Goal: Complete application form: Complete application form

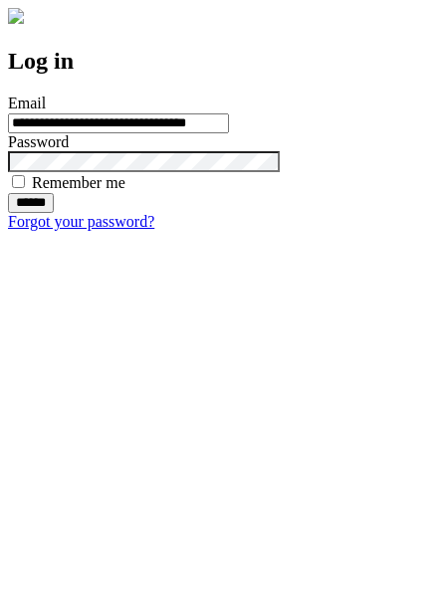
type input "**********"
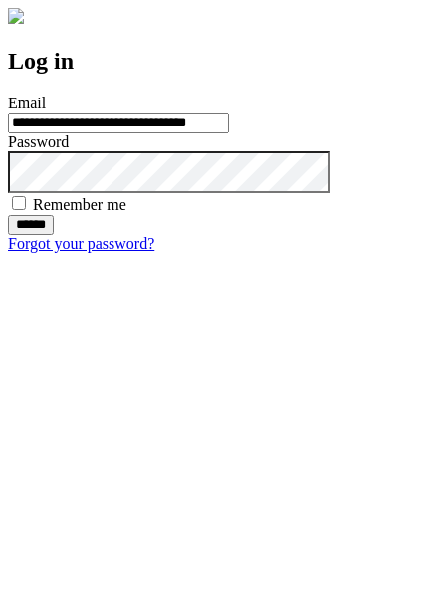
click at [54, 235] on input "******" at bounding box center [31, 225] width 46 height 20
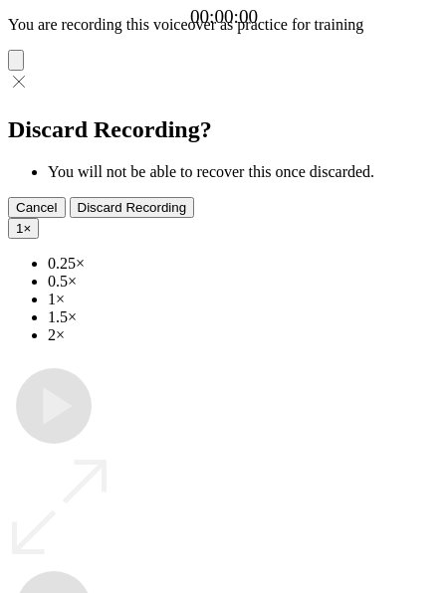
type input "**********"
